Goal: Information Seeking & Learning: Learn about a topic

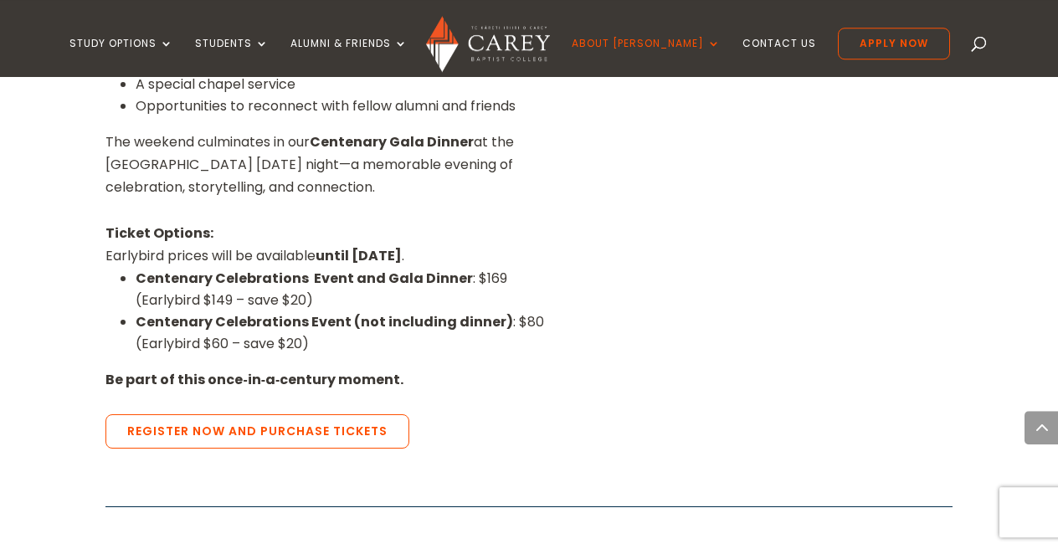
scroll to position [1393, 0]
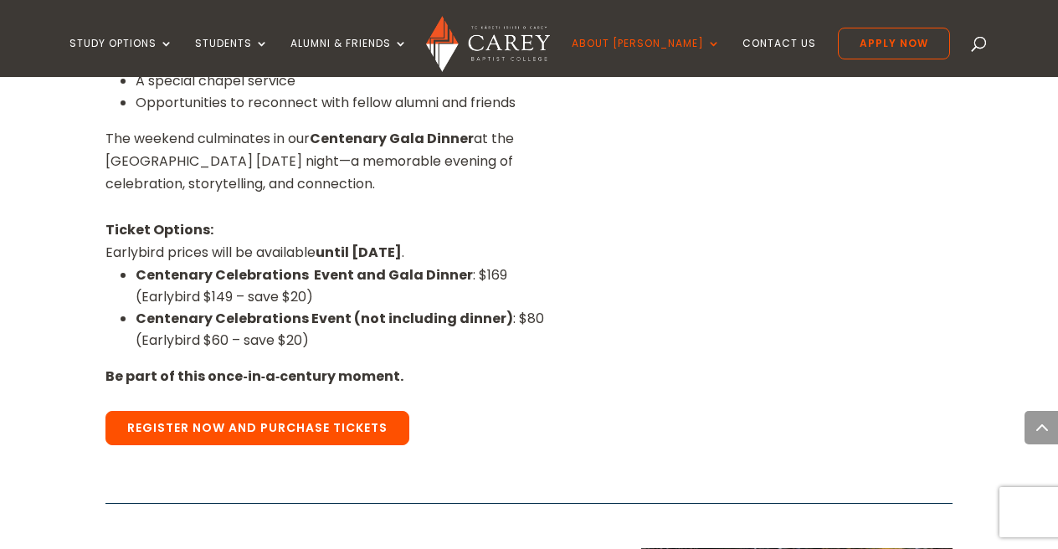
click at [160, 411] on link "Register Now and Purchase Tickets" at bounding box center [257, 428] width 304 height 35
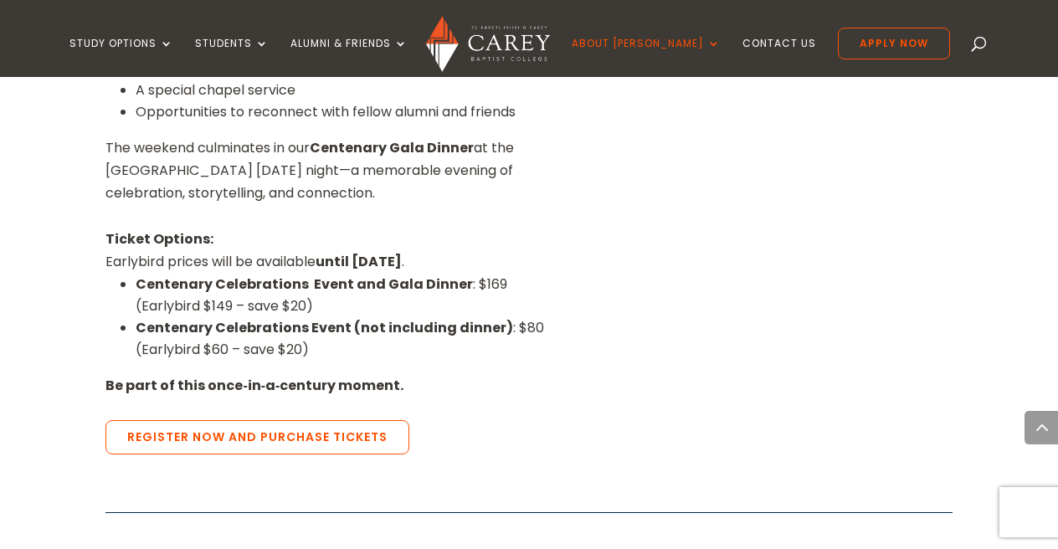
click at [617, 218] on div "Celebrate with us Friday 20 – Saturday 21 March 2026 Join us as we celebrate 10…" at bounding box center [528, 101] width 846 height 768
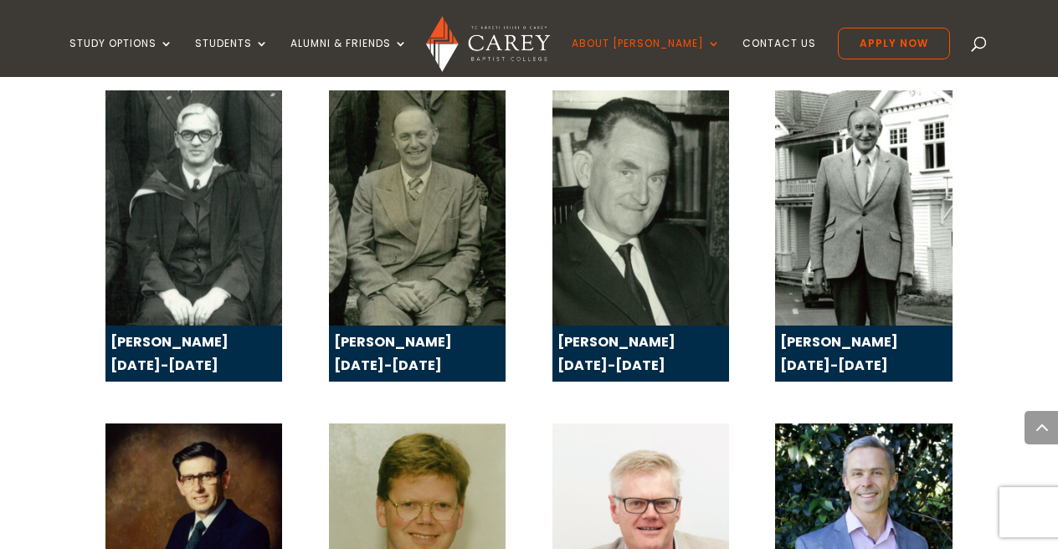
scroll to position [2873, 0]
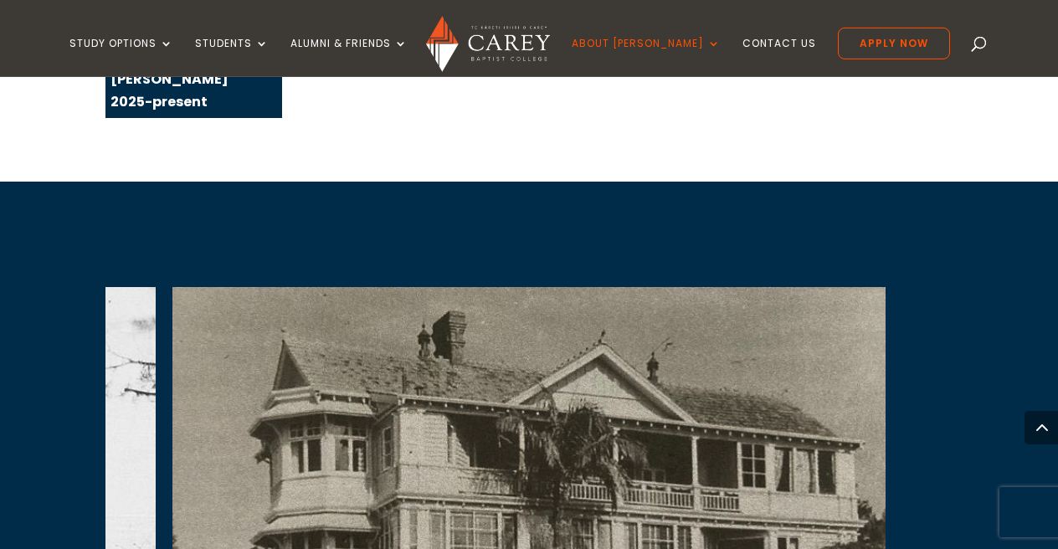
scroll to position [3830, 0]
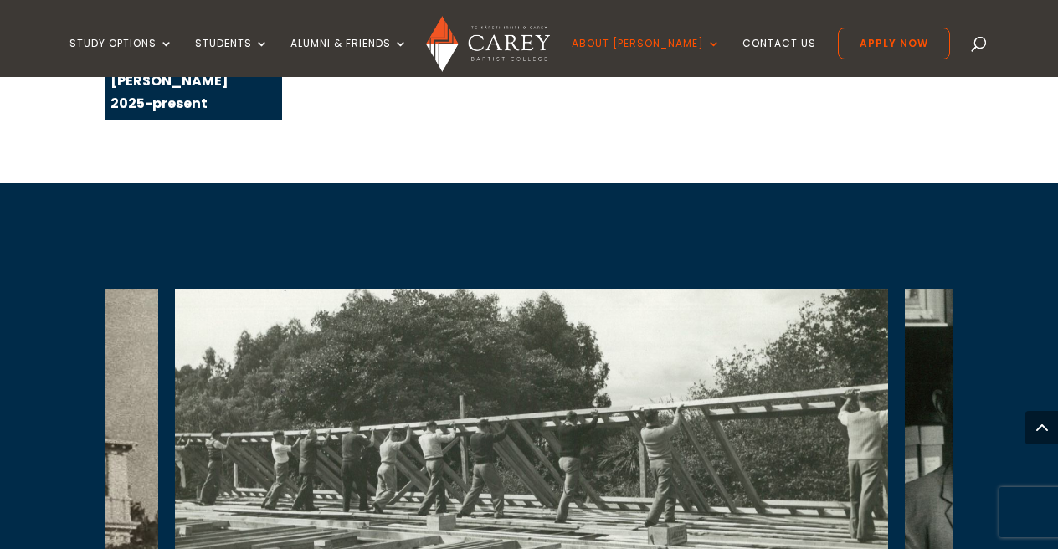
drag, startPoint x: 922, startPoint y: 273, endPoint x: 193, endPoint y: 351, distance: 733.2
click at [193, 351] on img at bounding box center [531, 489] width 713 height 401
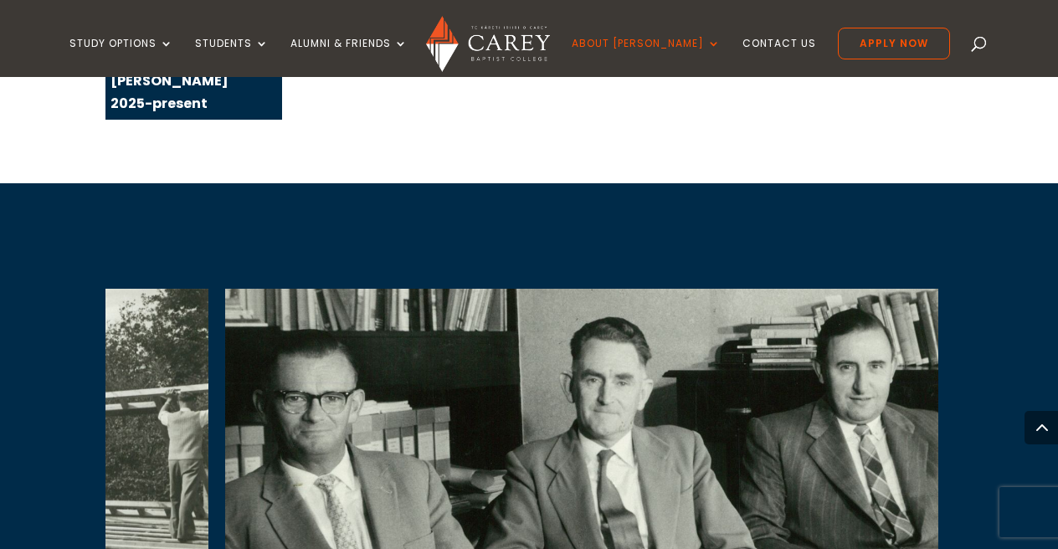
drag, startPoint x: 853, startPoint y: 272, endPoint x: 65, endPoint y: 313, distance: 788.7
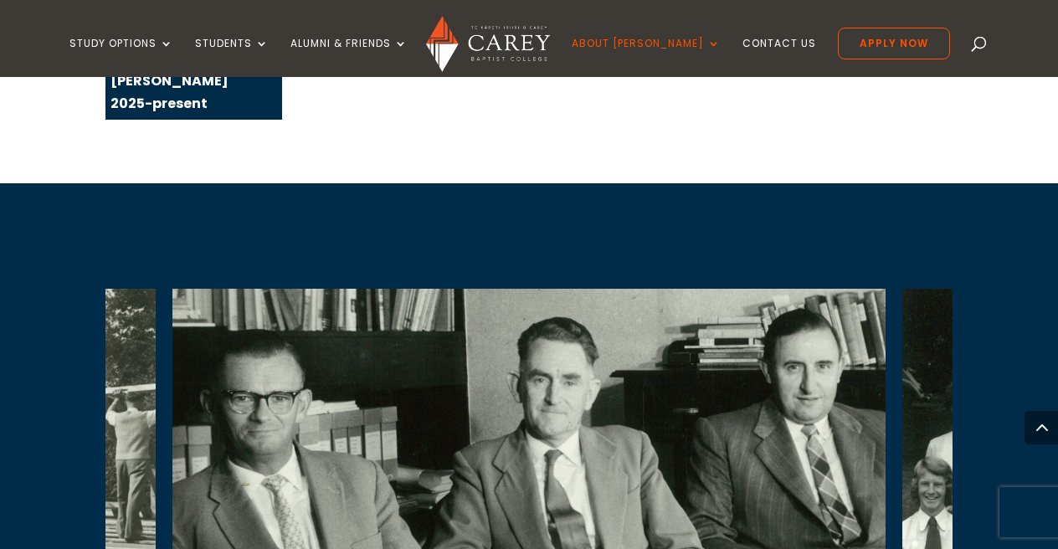
drag, startPoint x: 743, startPoint y: 286, endPoint x: 636, endPoint y: 292, distance: 107.3
click at [637, 292] on img at bounding box center [528, 489] width 713 height 401
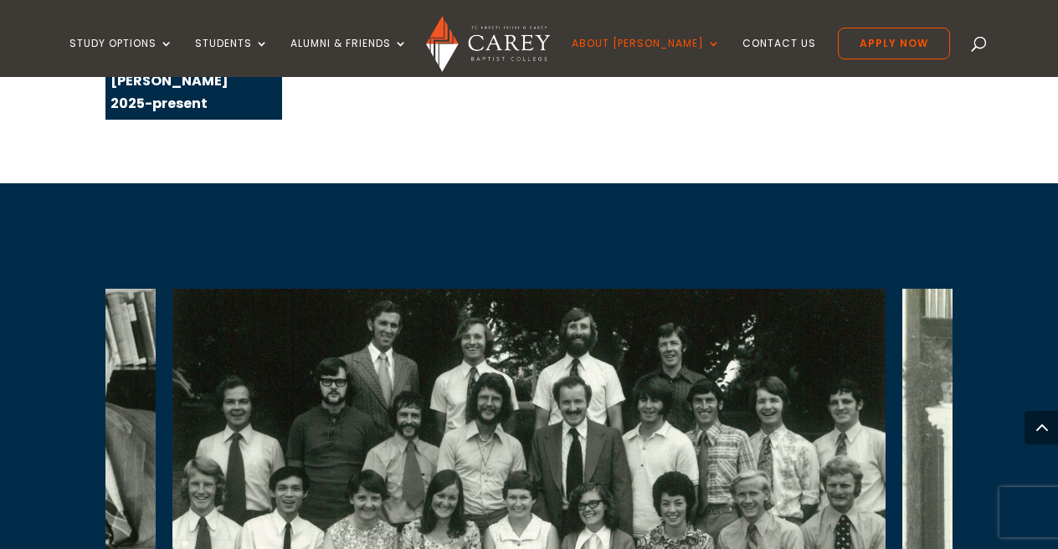
drag, startPoint x: 808, startPoint y: 274, endPoint x: 290, endPoint y: 319, distance: 520.1
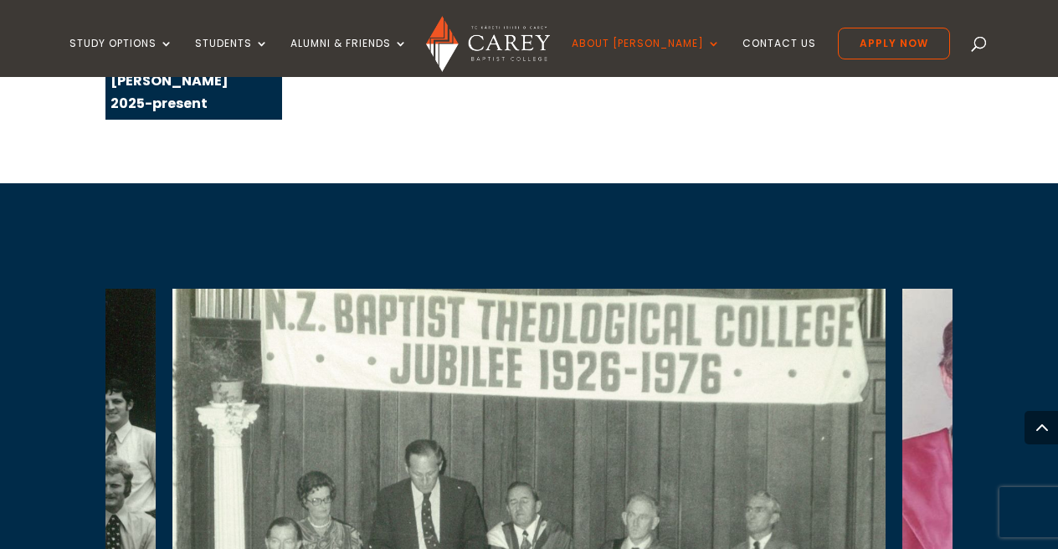
drag, startPoint x: 828, startPoint y: 229, endPoint x: 784, endPoint y: 233, distance: 43.7
click at [784, 289] on img at bounding box center [528, 490] width 713 height 402
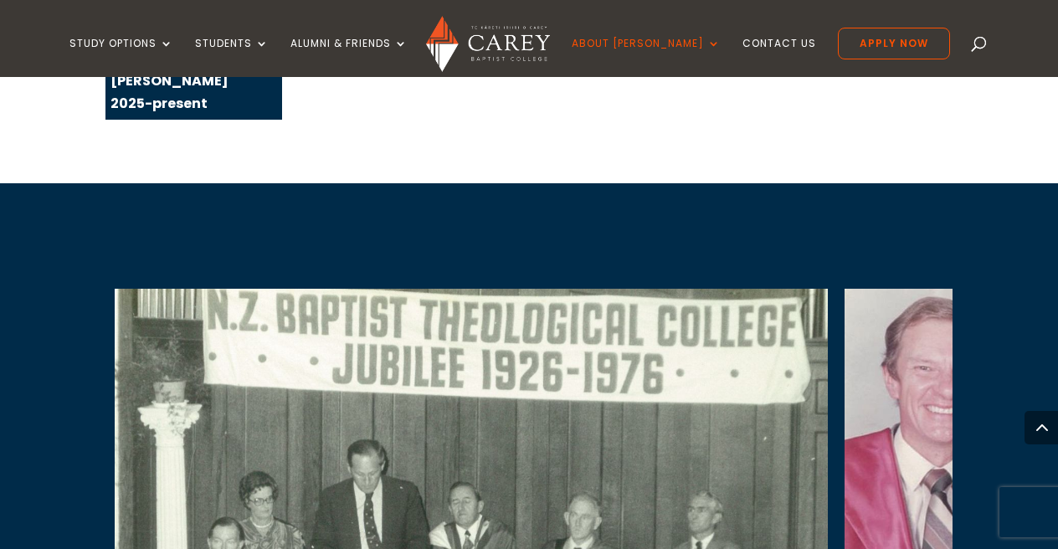
drag, startPoint x: 744, startPoint y: 239, endPoint x: 307, endPoint y: 262, distance: 437.6
click at [439, 289] on img at bounding box center [471, 490] width 713 height 402
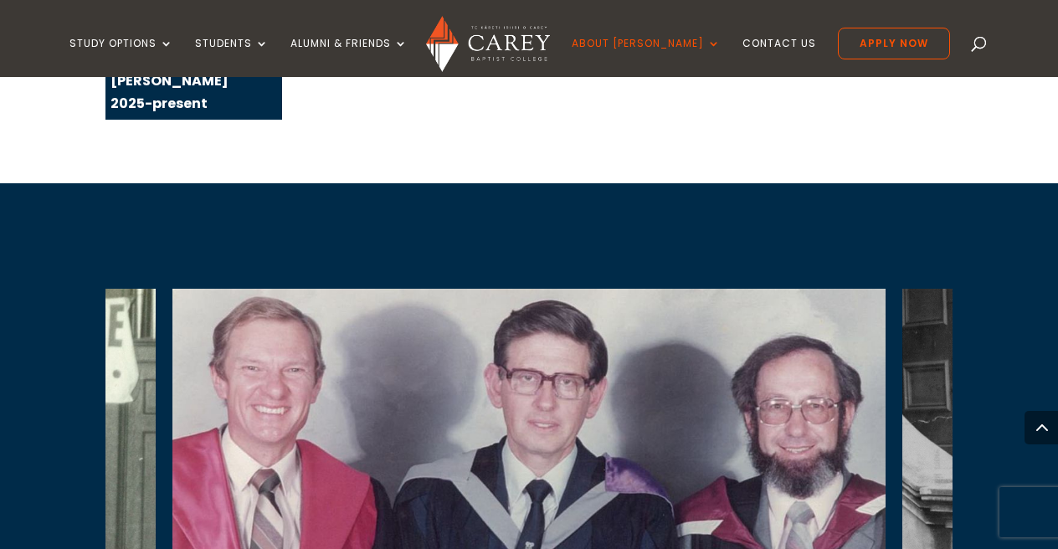
drag, startPoint x: 626, startPoint y: 252, endPoint x: 116, endPoint y: 287, distance: 511.0
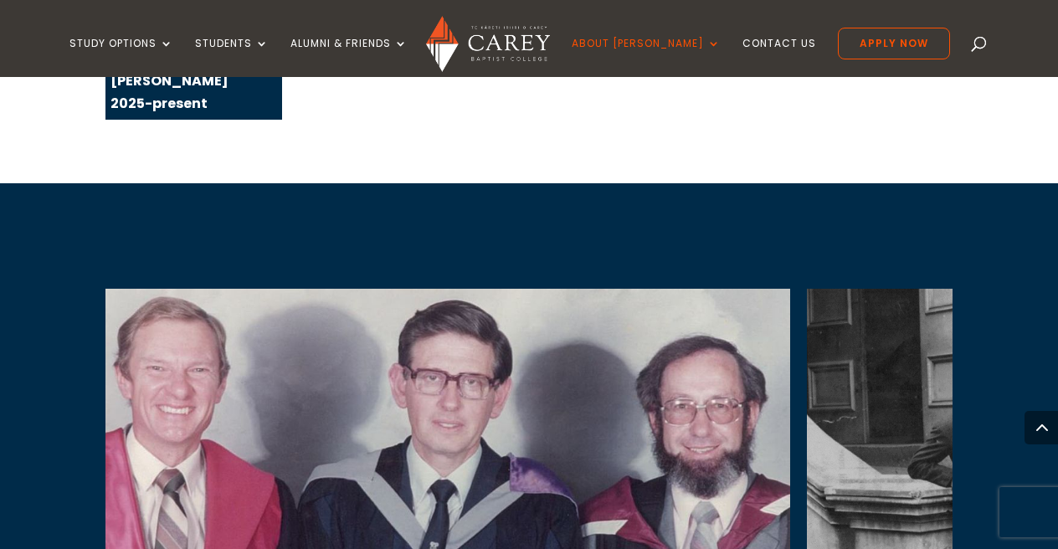
drag, startPoint x: 709, startPoint y: 279, endPoint x: -7, endPoint y: 313, distance: 716.5
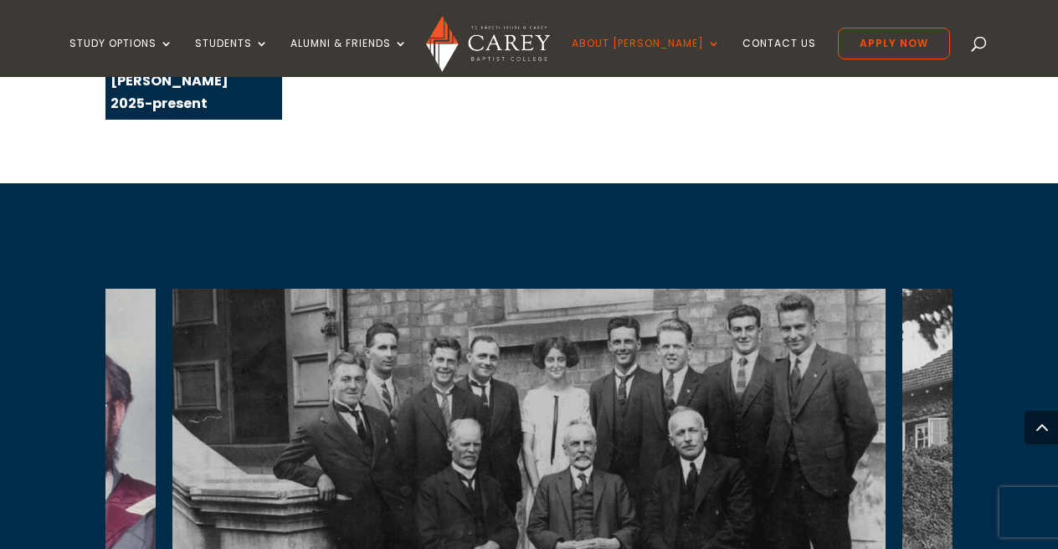
drag, startPoint x: 820, startPoint y: 277, endPoint x: 766, endPoint y: 282, distance: 54.6
click at [766, 289] on img at bounding box center [528, 489] width 713 height 401
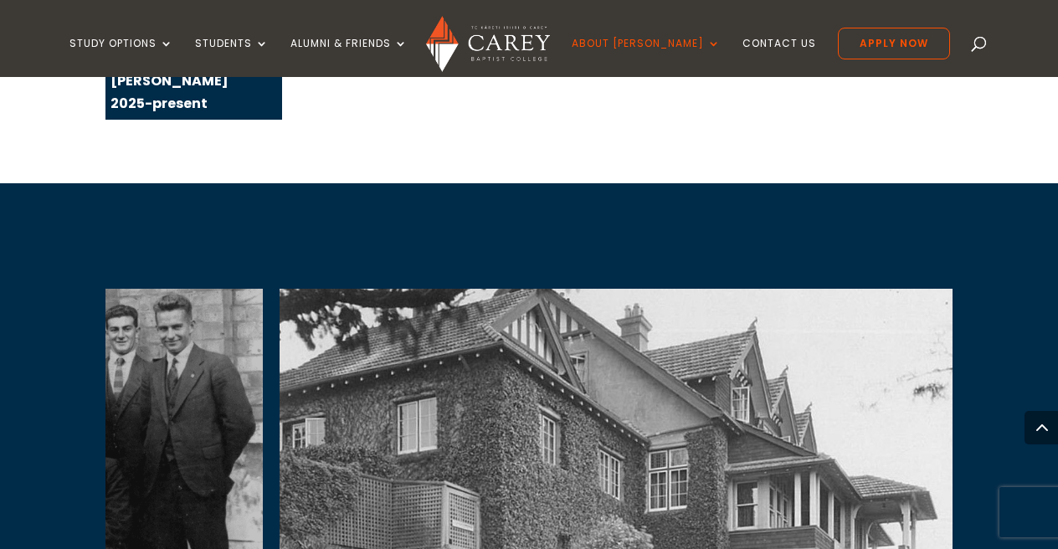
drag, startPoint x: 799, startPoint y: 278, endPoint x: 135, endPoint y: 391, distance: 674.1
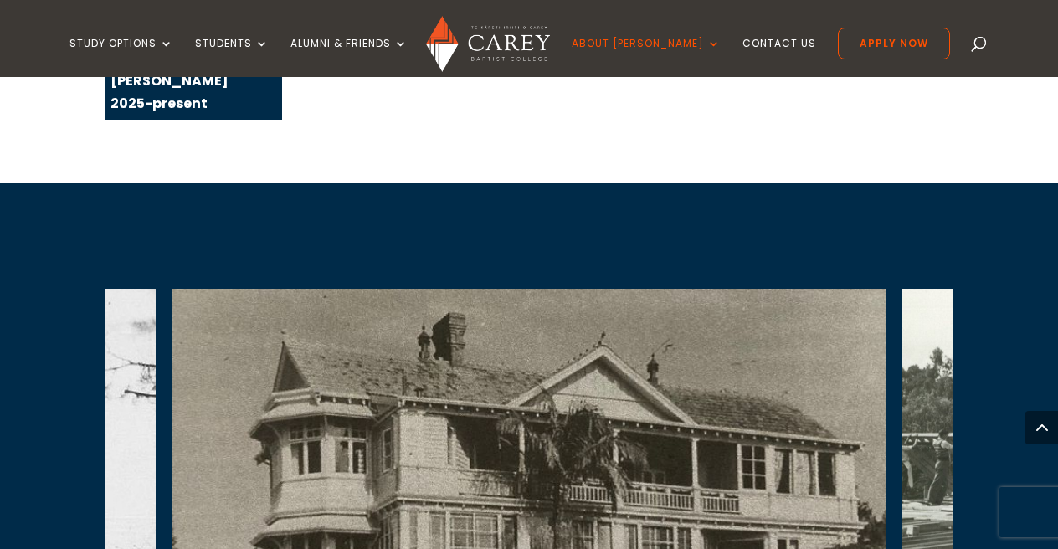
drag, startPoint x: 809, startPoint y: 304, endPoint x: 44, endPoint y: 418, distance: 772.6
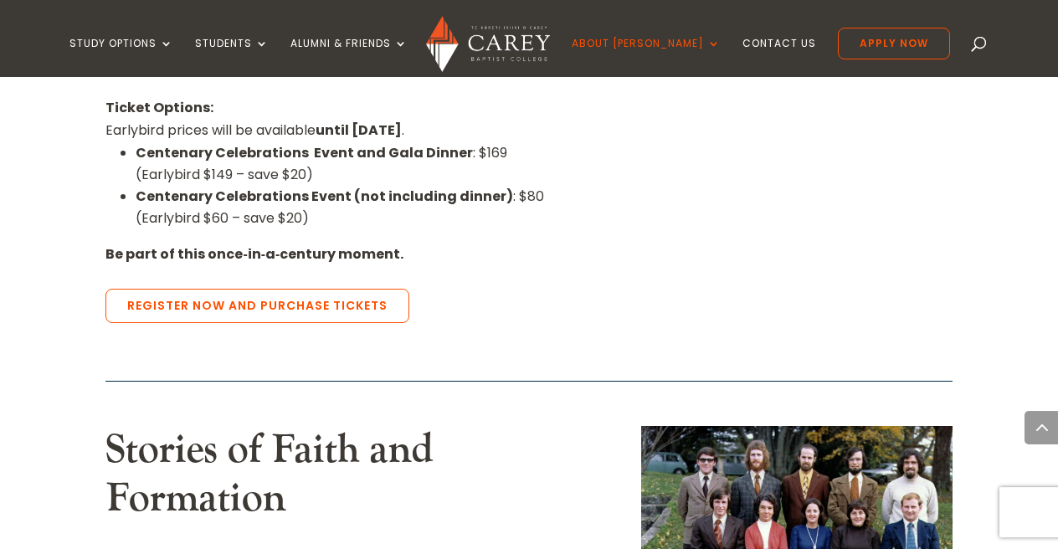
scroll to position [1515, 0]
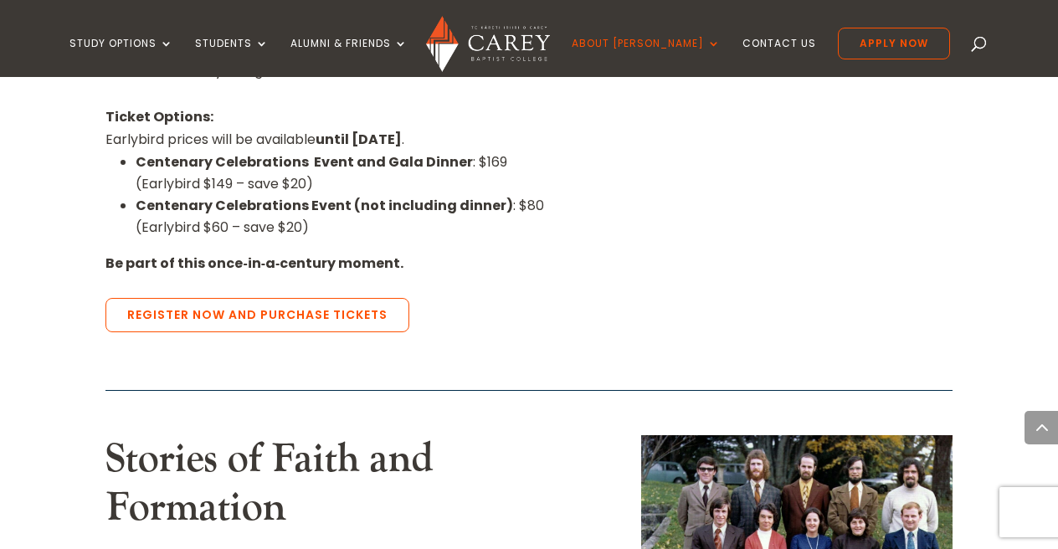
scroll to position [1515, 0]
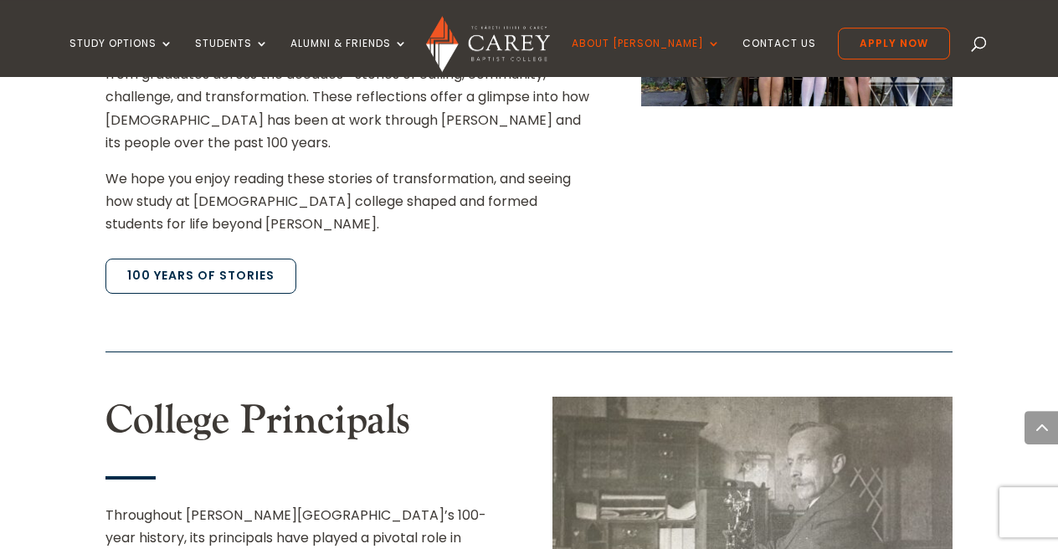
scroll to position [2037, 0]
